Goal: Find contact information: Find contact information

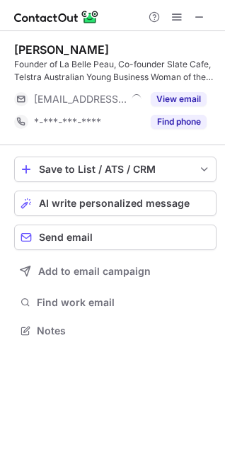
scroll to position [321, 225]
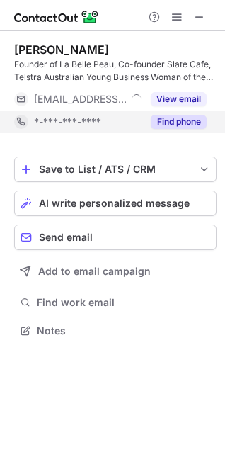
click at [186, 121] on button "Find phone" at bounding box center [179, 122] width 56 height 14
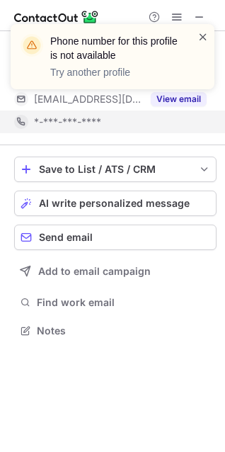
click at [207, 39] on span at bounding box center [203, 37] width 11 height 14
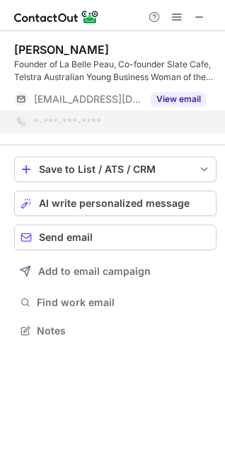
click at [203, 18] on span at bounding box center [199, 16] width 11 height 11
